Goal: Task Accomplishment & Management: Use online tool/utility

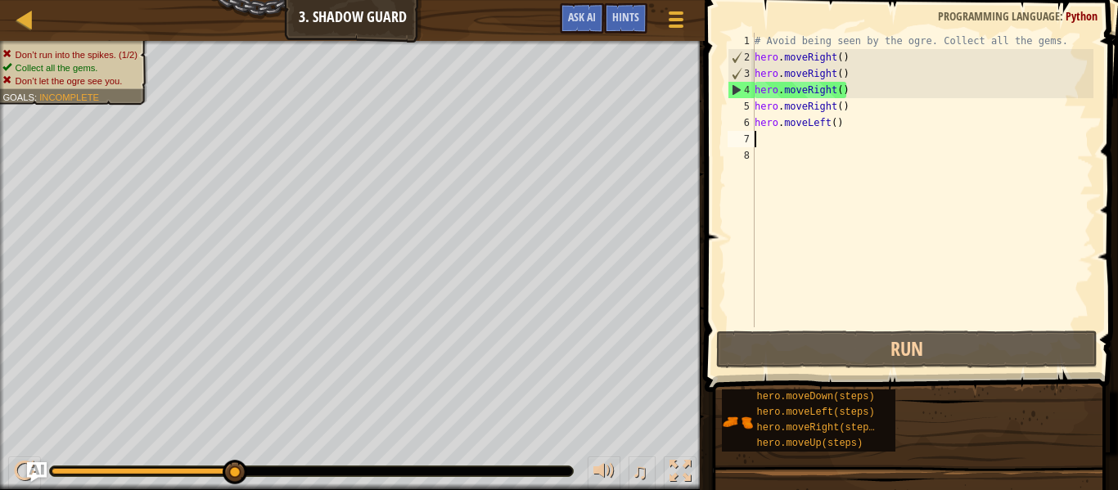
scroll to position [7, 0]
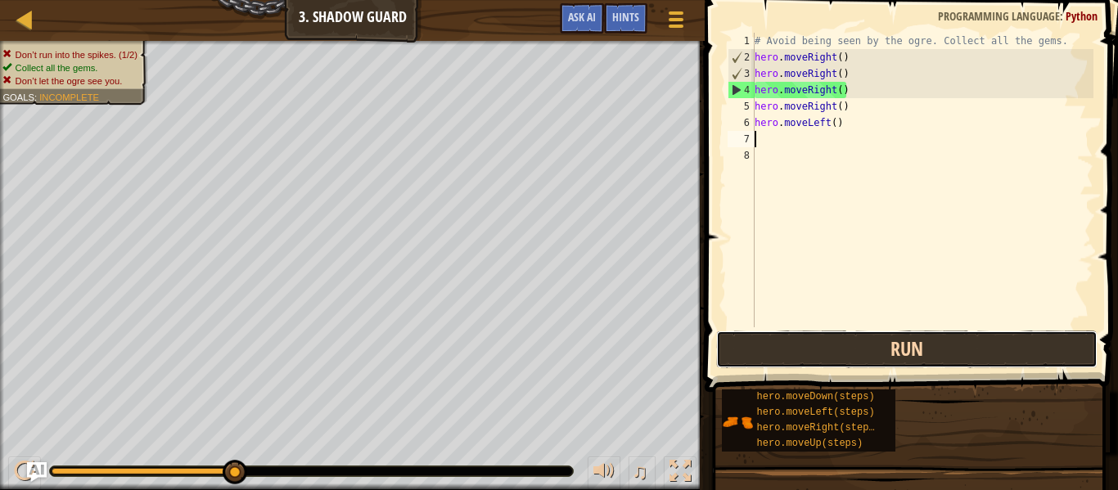
click at [835, 358] on button "Run" at bounding box center [906, 350] width 381 height 38
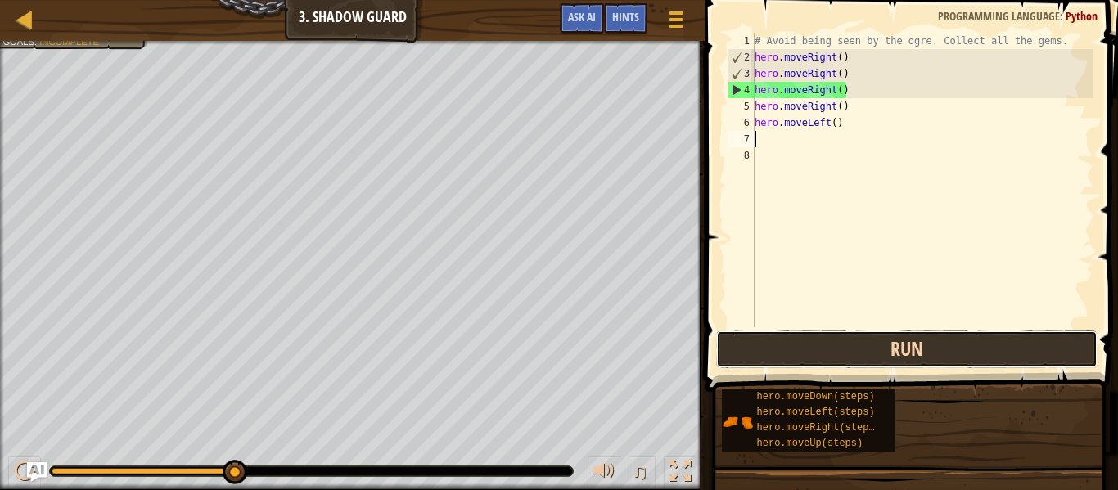
click at [884, 355] on button "Run" at bounding box center [906, 350] width 381 height 38
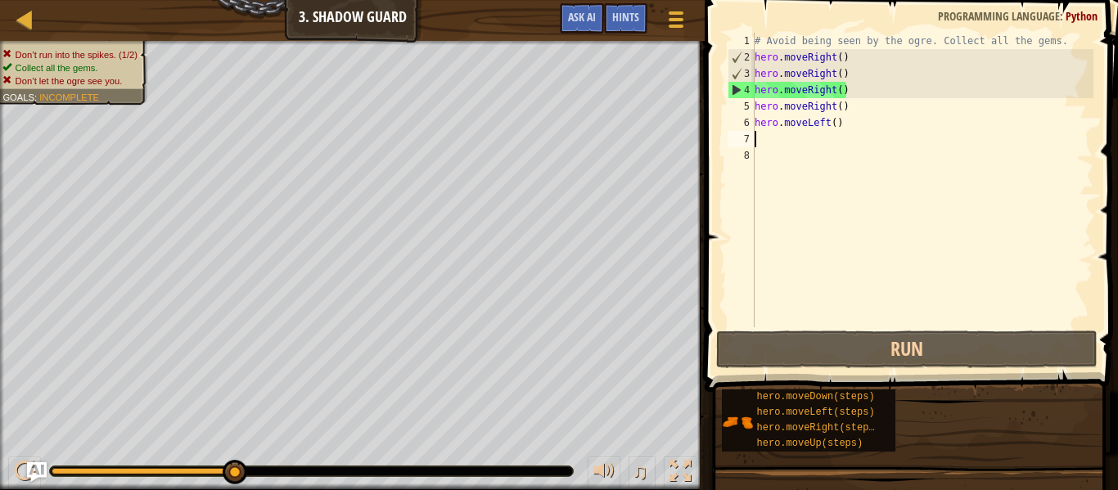
click at [812, 90] on div "# Avoid being seen by the ogre. Collect all the gems. hero . moveRight ( ) hero…" at bounding box center [922, 196] width 342 height 327
click at [817, 110] on div "# Avoid being seen by the ogre. Collect all the gems. hero . moveRight ( ) hero…" at bounding box center [922, 196] width 342 height 327
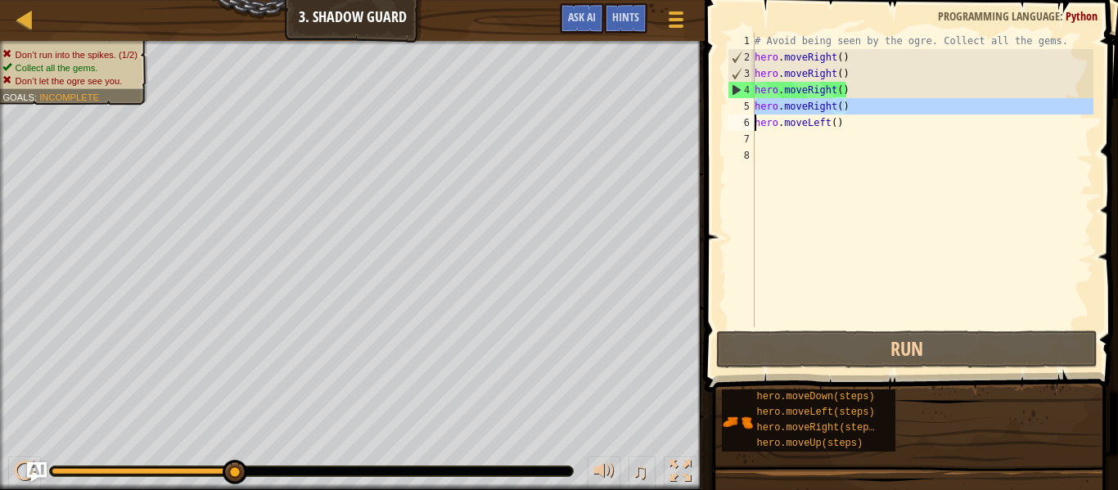
click at [816, 110] on div "# Avoid being seen by the ogre. Collect all the gems. hero . moveRight ( ) hero…" at bounding box center [922, 196] width 342 height 327
type textarea "hero.moveRight()"
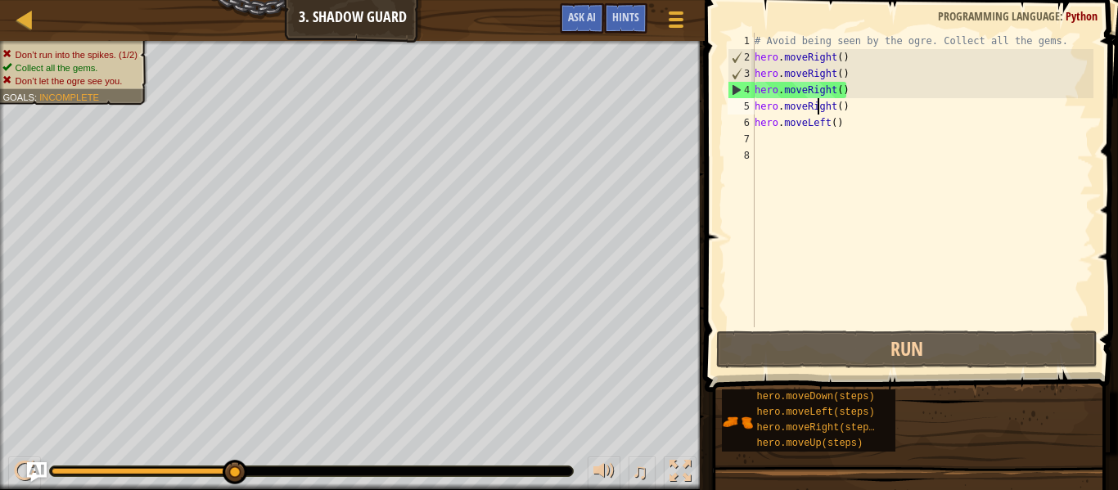
click at [874, 184] on div "# Avoid being seen by the ogre. Collect all the gems. hero . moveRight ( ) hero…" at bounding box center [922, 196] width 342 height 327
